Goal: Find specific page/section: Find specific page/section

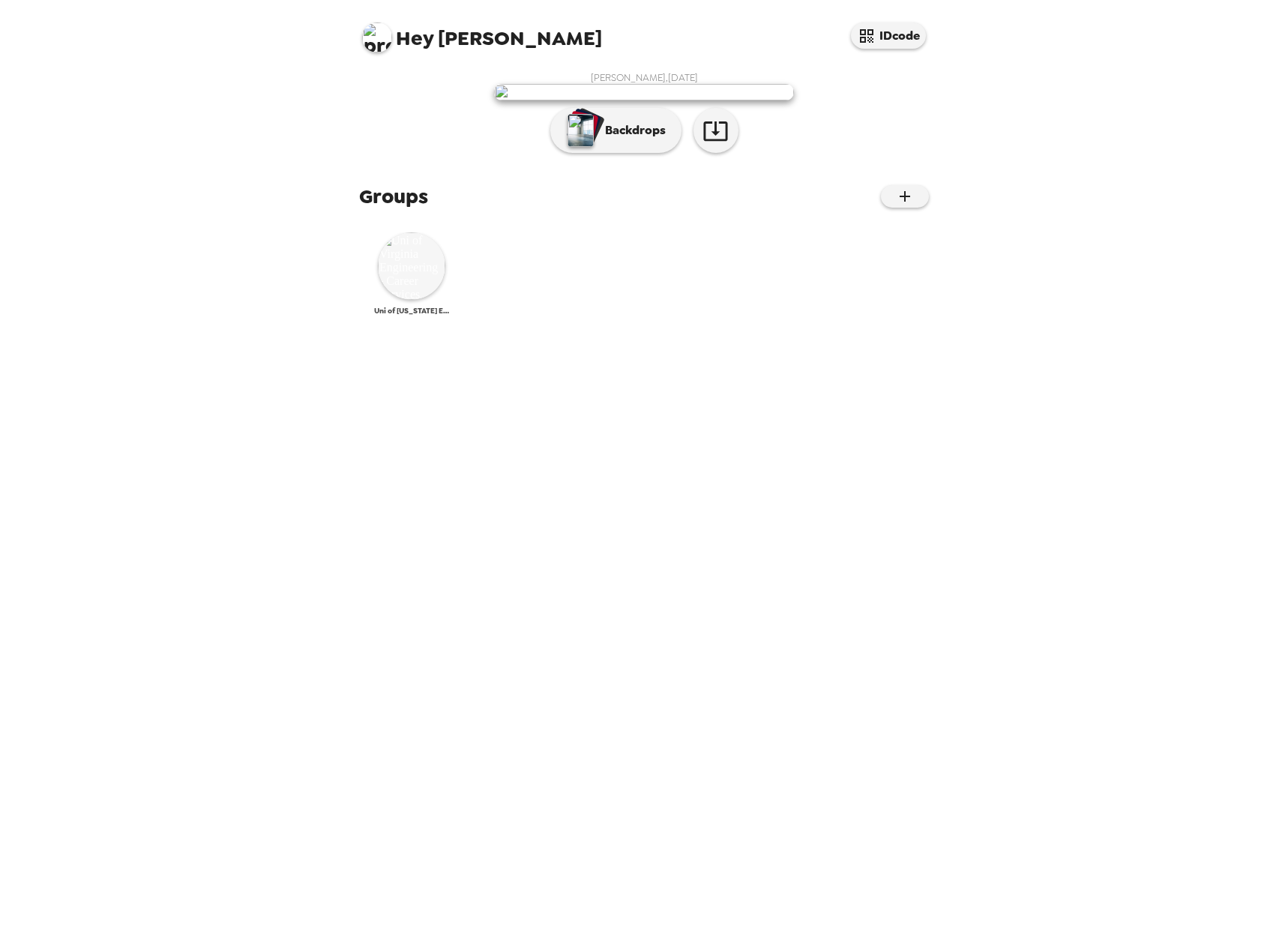
click at [407, 300] on img at bounding box center [411, 266] width 68 height 68
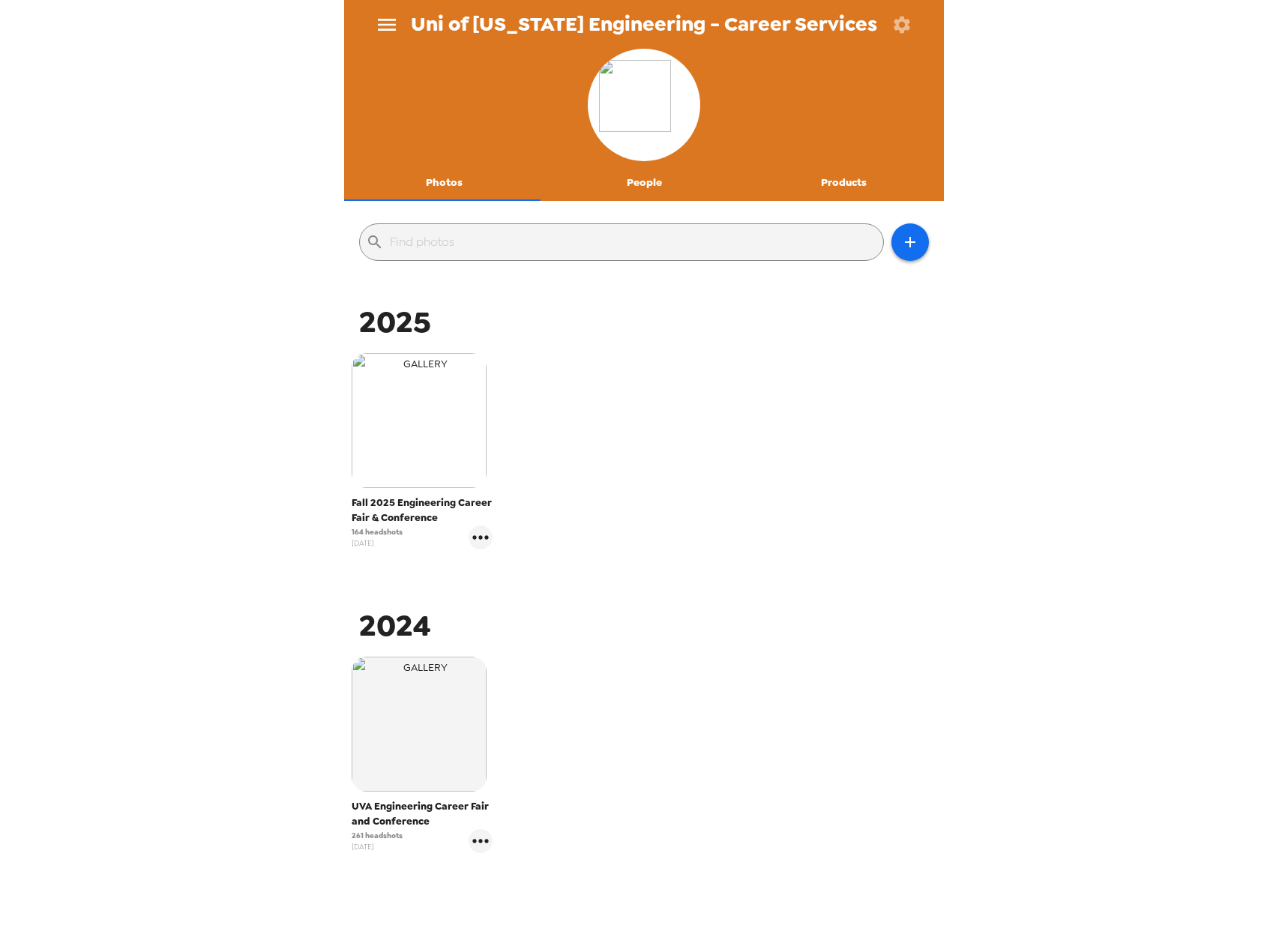
click at [441, 444] on img "button" at bounding box center [419, 421] width 135 height 135
